Goal: Task Accomplishment & Management: Use online tool/utility

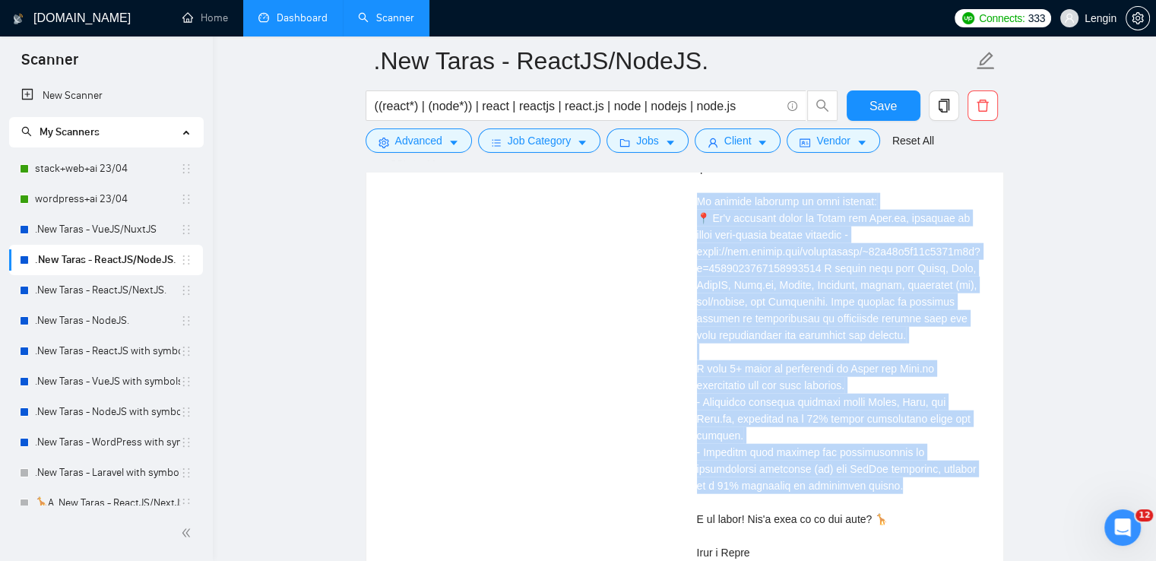
click at [292, 11] on link "Dashboard" at bounding box center [292, 17] width 69 height 13
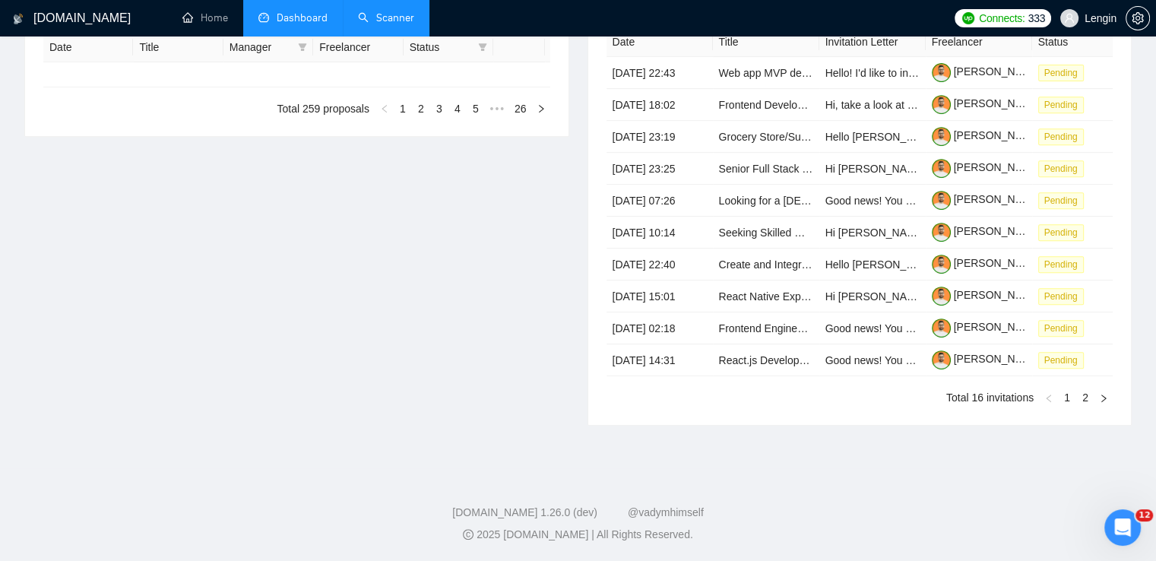
type input "[DATE]"
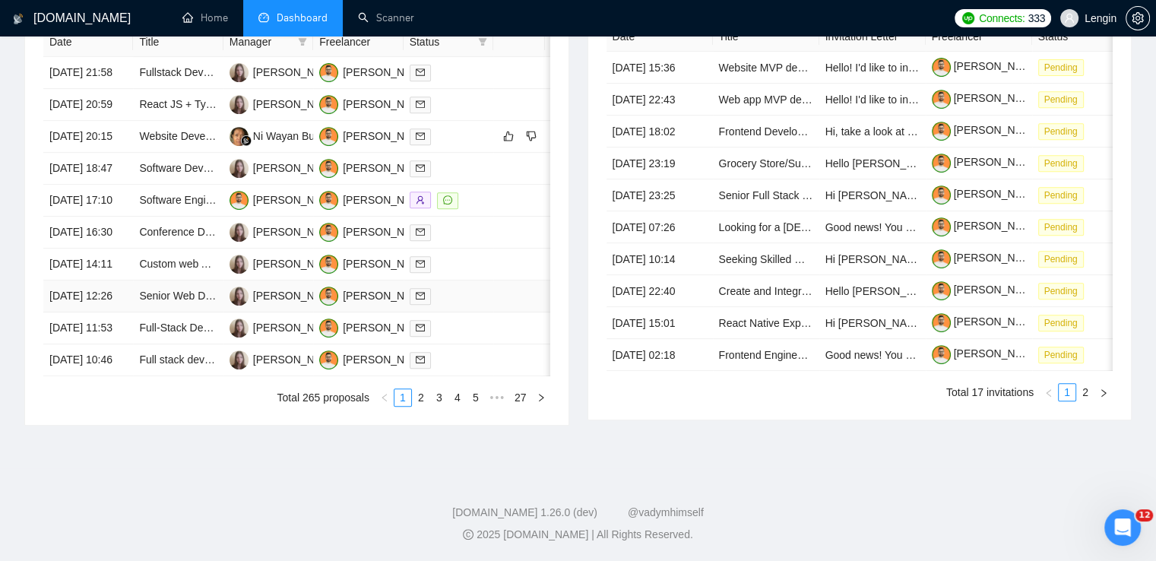
scroll to position [727, 0]
click at [426, 406] on link "2" at bounding box center [421, 397] width 17 height 17
click at [442, 406] on link "3" at bounding box center [439, 397] width 17 height 17
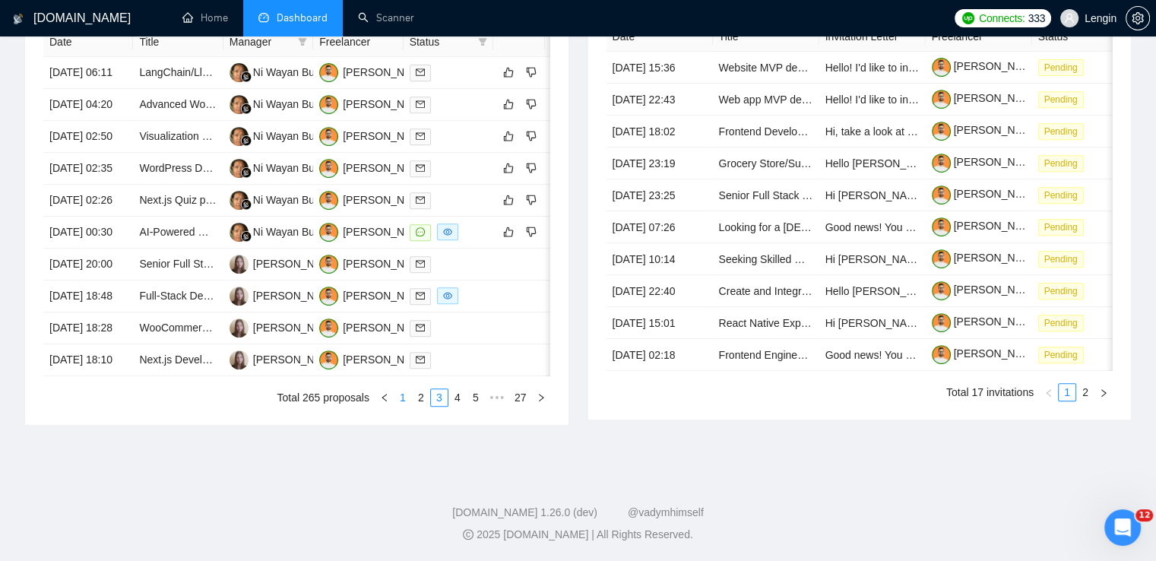
click at [399, 406] on link "1" at bounding box center [402, 397] width 17 height 17
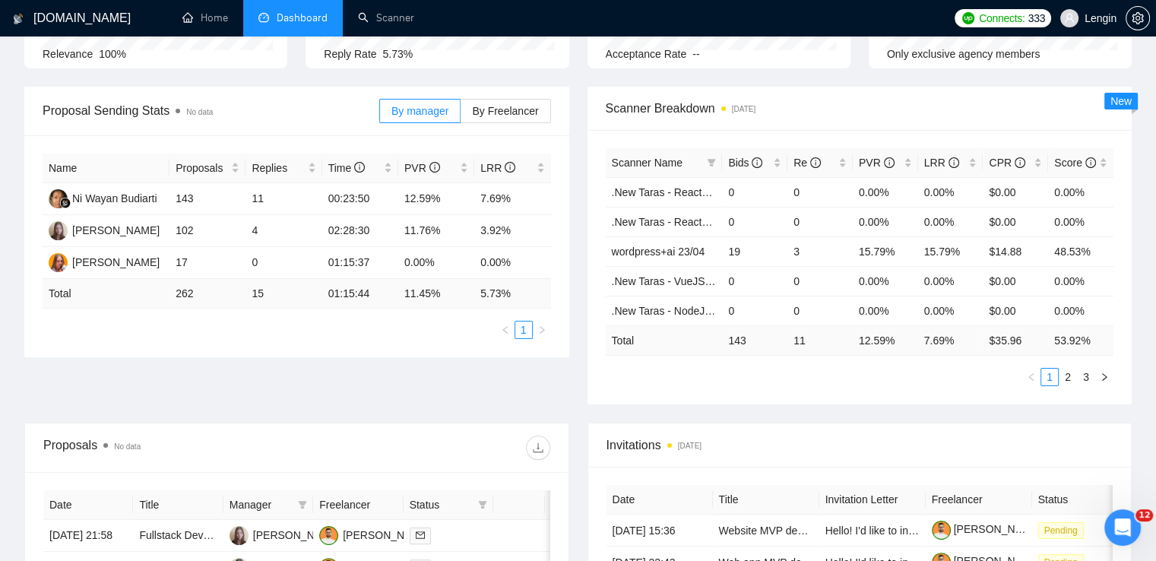
scroll to position [0, 0]
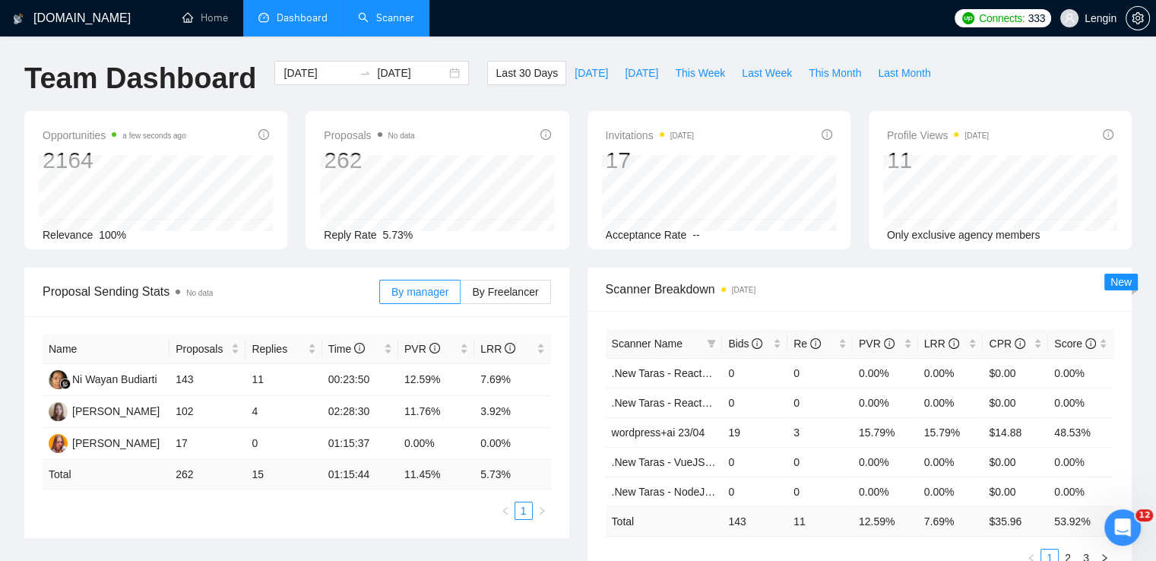
click at [398, 11] on link "Scanner" at bounding box center [386, 17] width 56 height 13
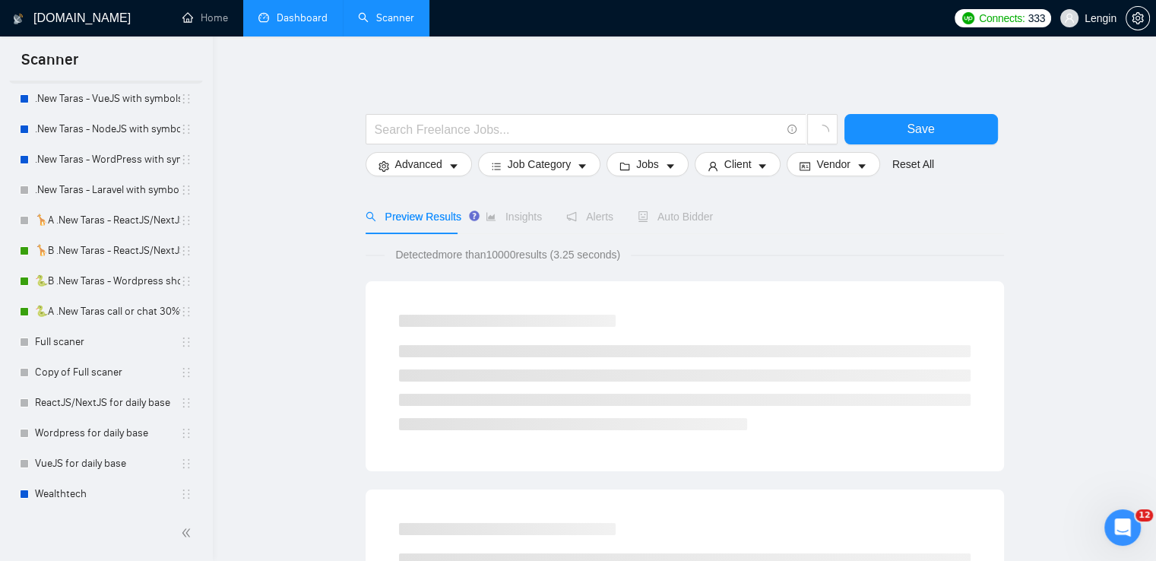
scroll to position [287, 0]
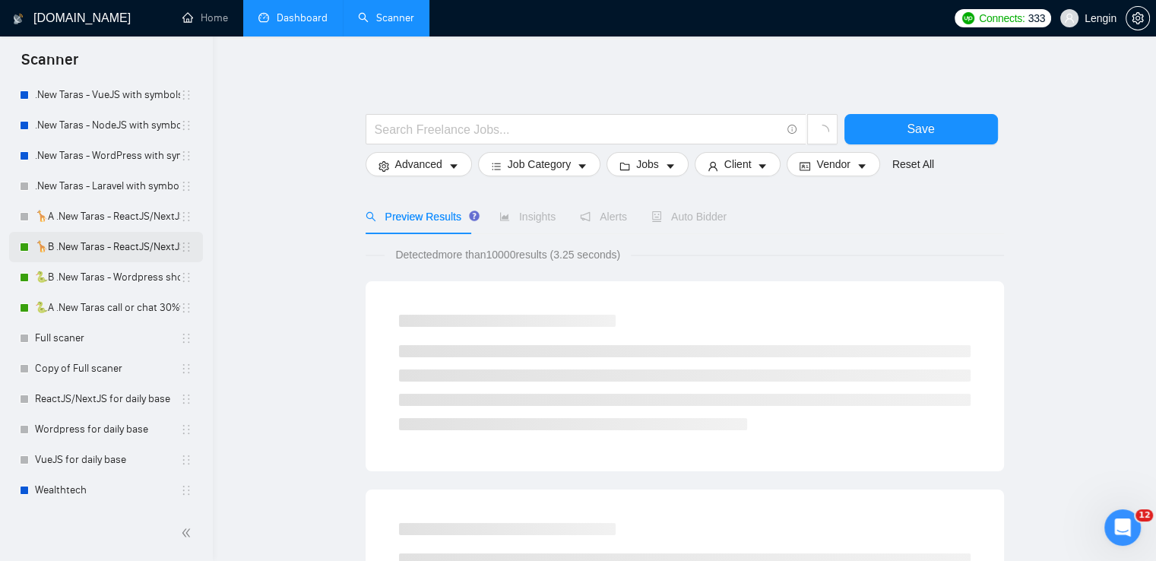
click at [132, 250] on link "🦒B .New Taras - ReactJS/NextJS rel exp 23/04" at bounding box center [107, 247] width 145 height 30
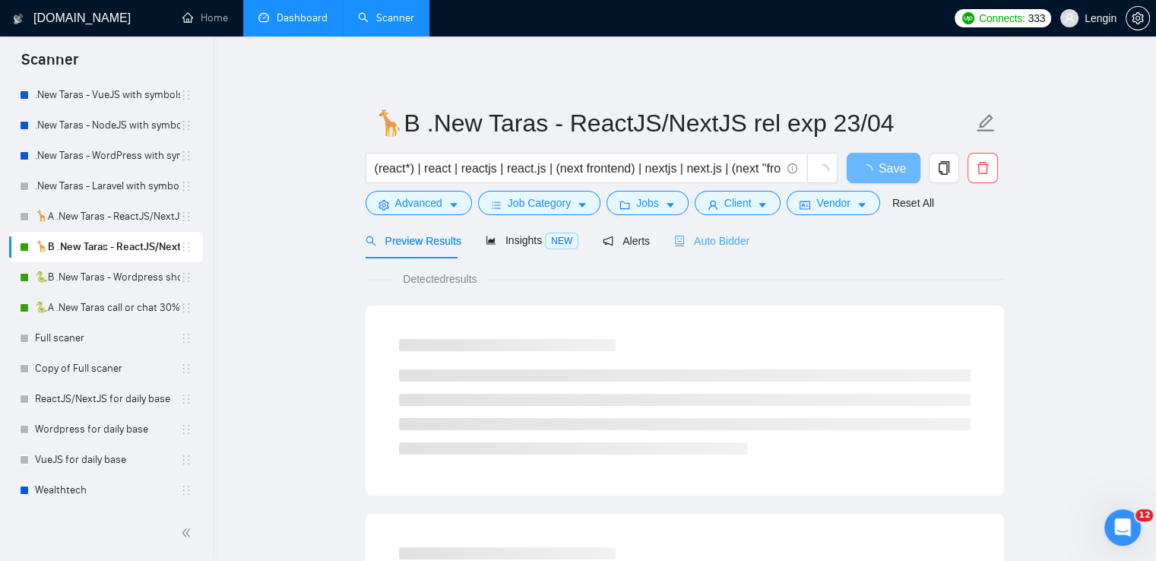
click at [695, 251] on div "Auto Bidder" at bounding box center [711, 241] width 75 height 36
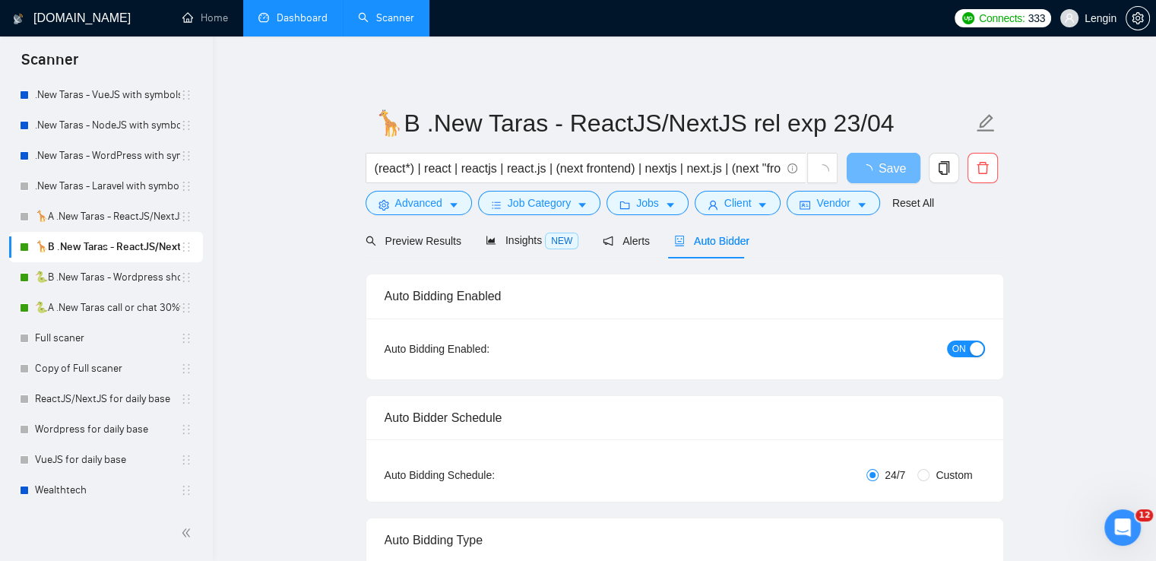
radio input "false"
radio input "true"
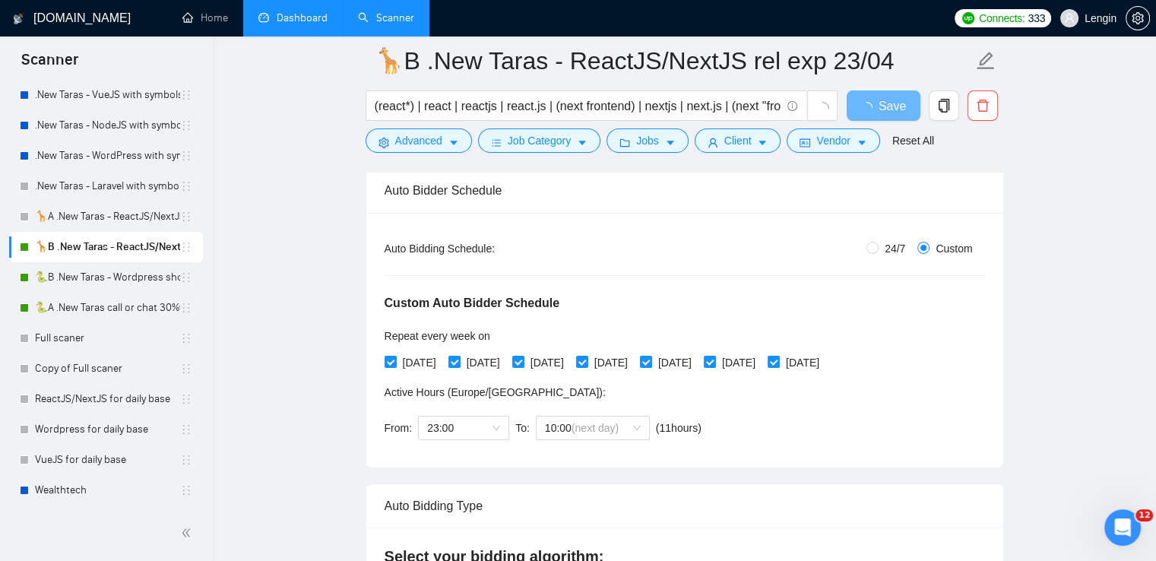
scroll to position [348, 0]
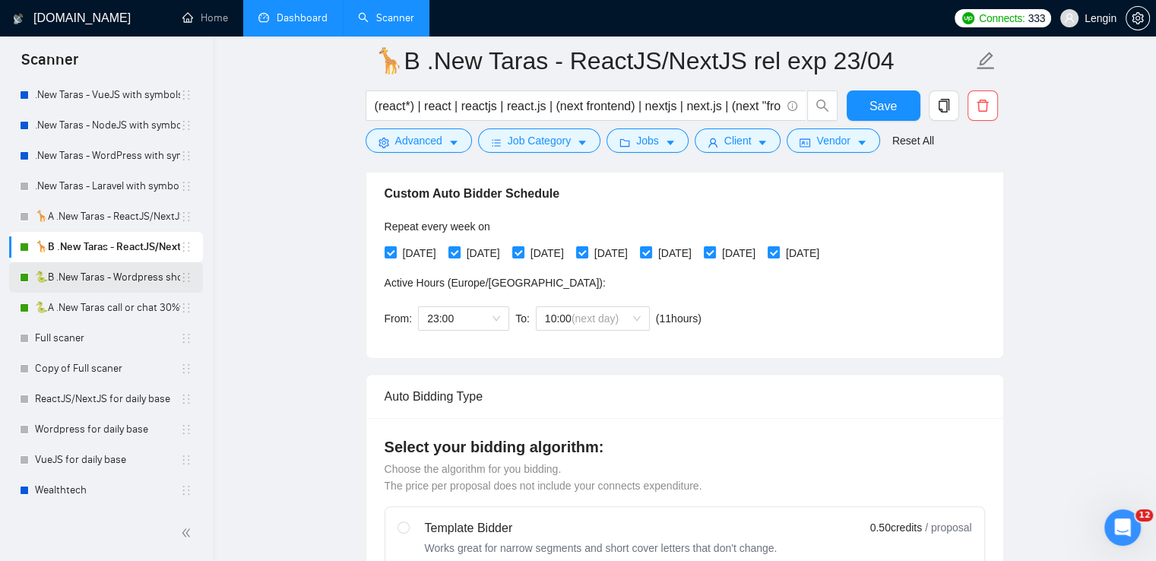
click at [109, 276] on link "🐍B .New Taras - Wordpress short 23/04" at bounding box center [107, 277] width 145 height 30
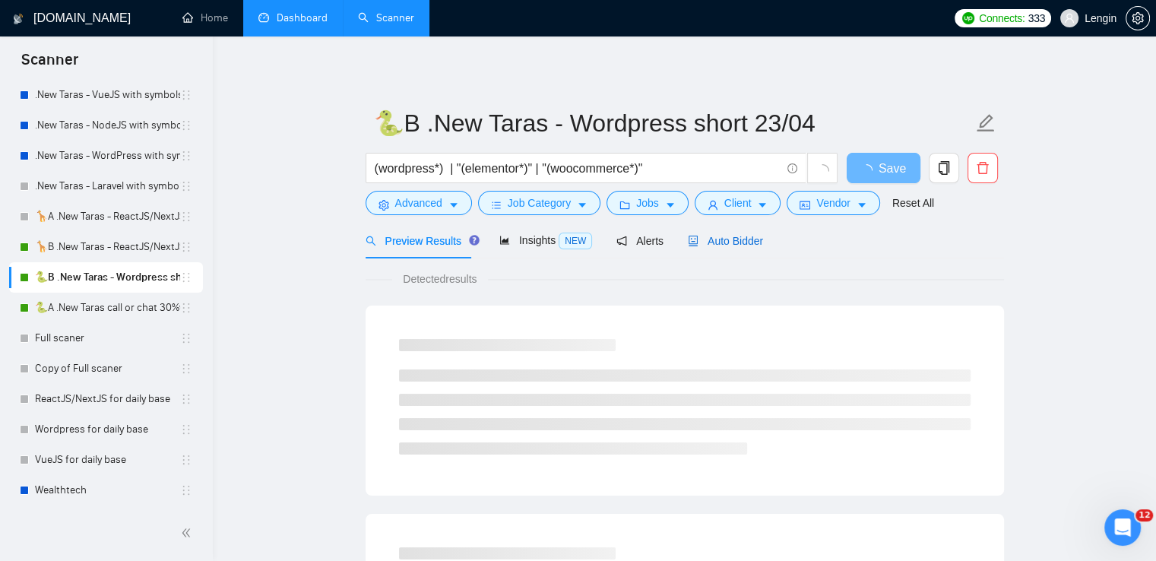
click at [727, 240] on span "Auto Bidder" at bounding box center [725, 241] width 75 height 12
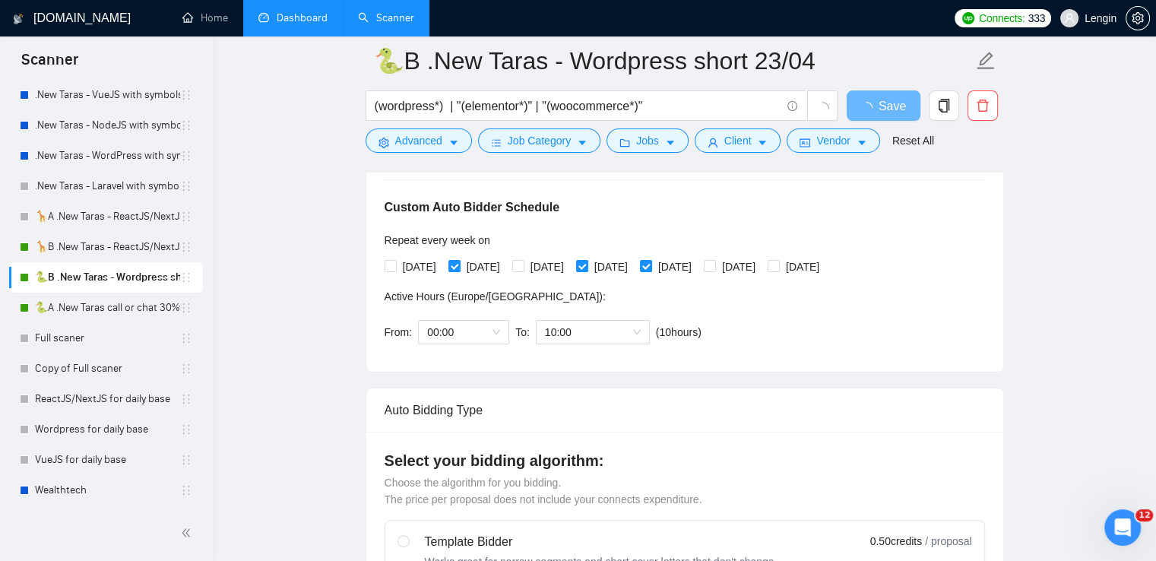
scroll to position [334, 0]
